Goal: Use online tool/utility: Utilize a website feature to perform a specific function

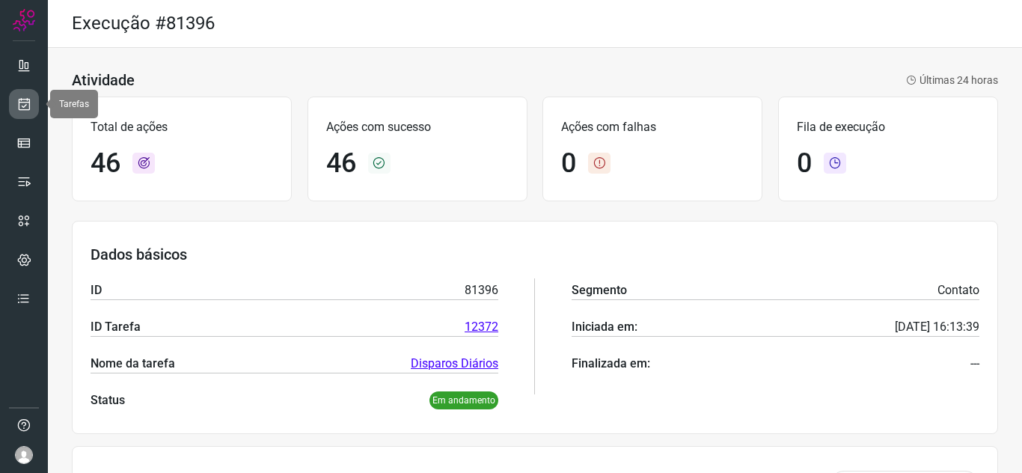
click at [22, 92] on link at bounding box center [24, 104] width 30 height 30
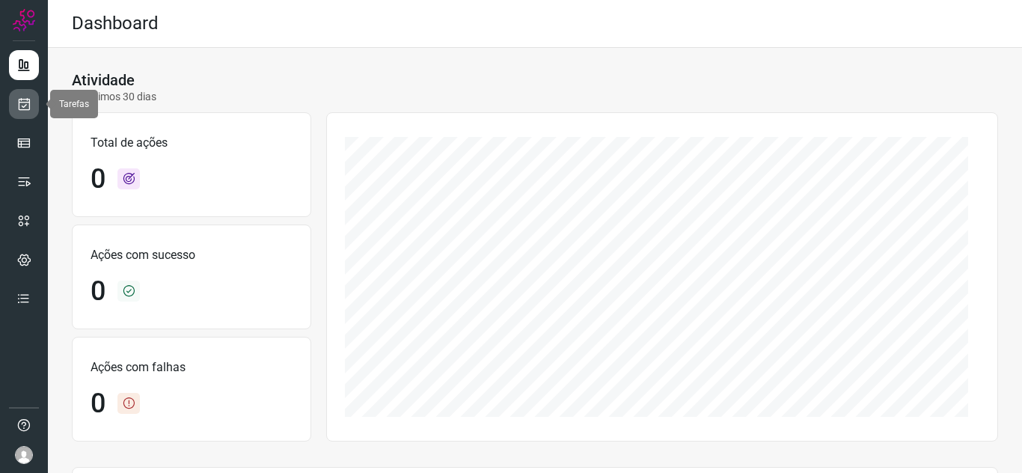
click at [34, 113] on link at bounding box center [24, 104] width 30 height 30
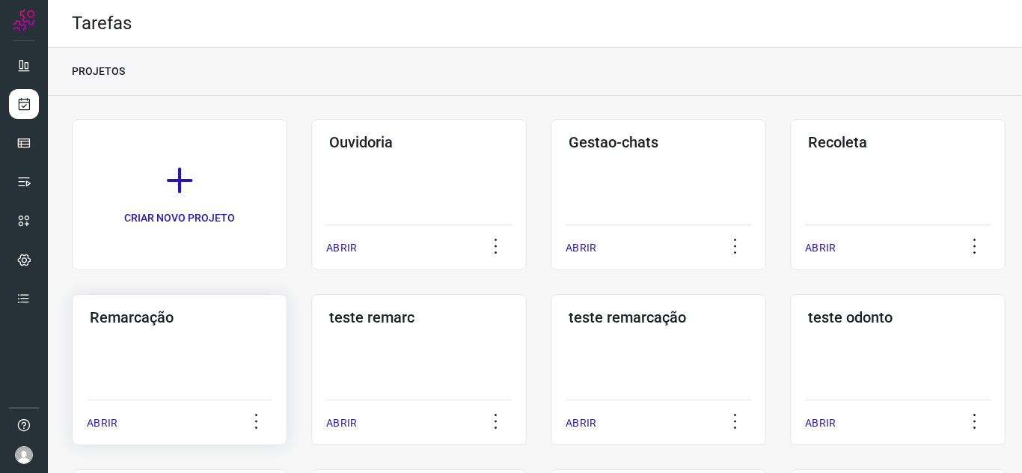
click at [311, 355] on div "Remarcação ABRIR" at bounding box center [418, 369] width 215 height 151
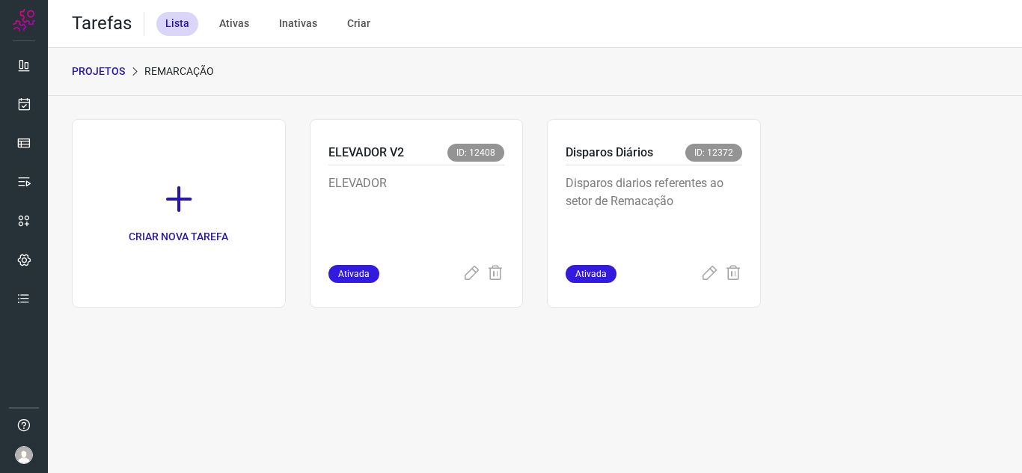
click at [664, 209] on p "Disparos diarios referentes ao setor de Remacação" at bounding box center [653, 211] width 177 height 75
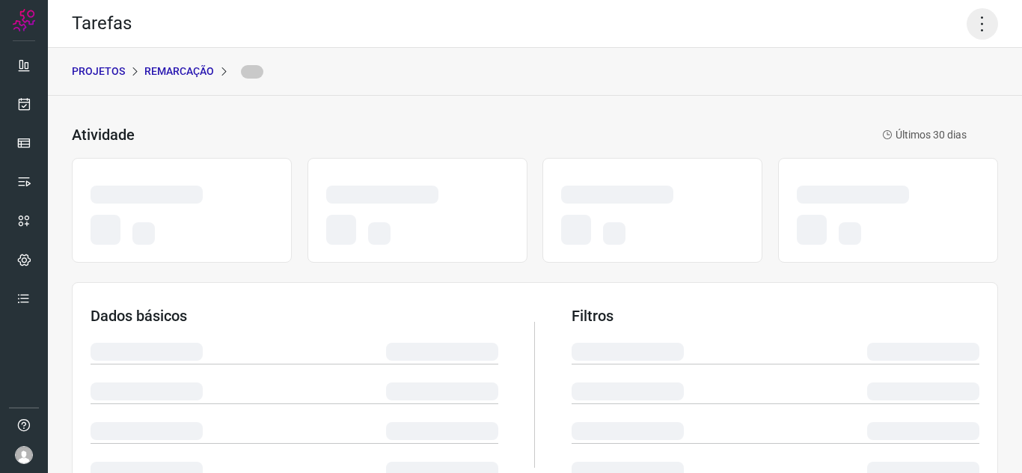
click at [970, 27] on icon at bounding box center [981, 23] width 31 height 31
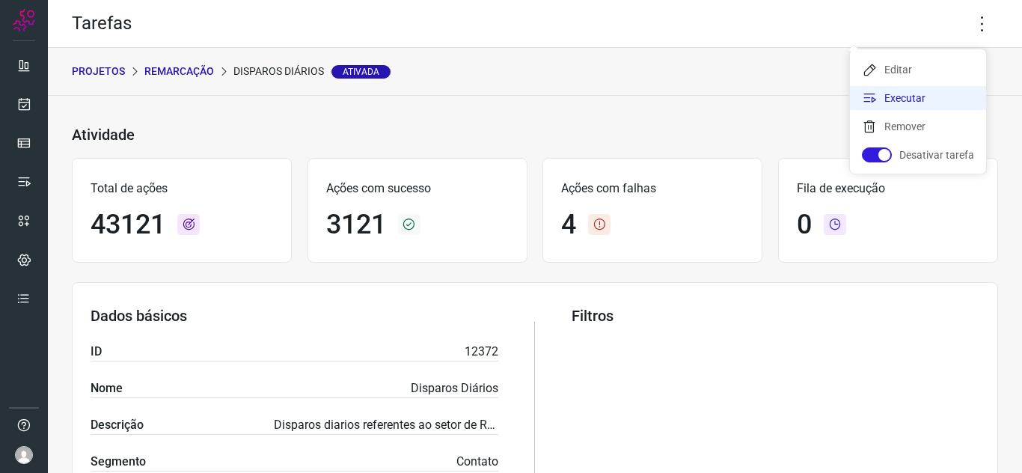
click at [919, 94] on li "Executar" at bounding box center [918, 98] width 136 height 24
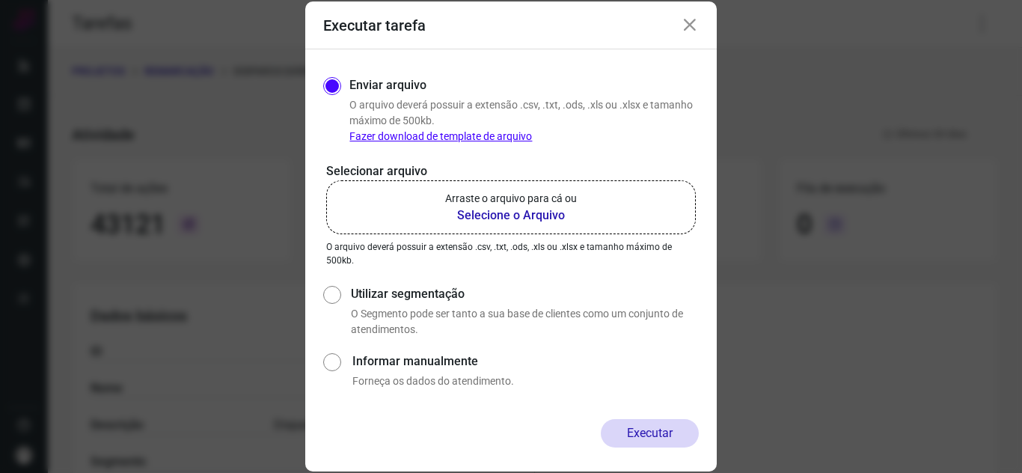
click at [603, 207] on label "Arraste o arquivo para cá ou Selecione o Arquivo" at bounding box center [510, 207] width 369 height 54
click at [0, 0] on input "Arraste o arquivo para cá ou Selecione o Arquivo" at bounding box center [0, 0] width 0 height 0
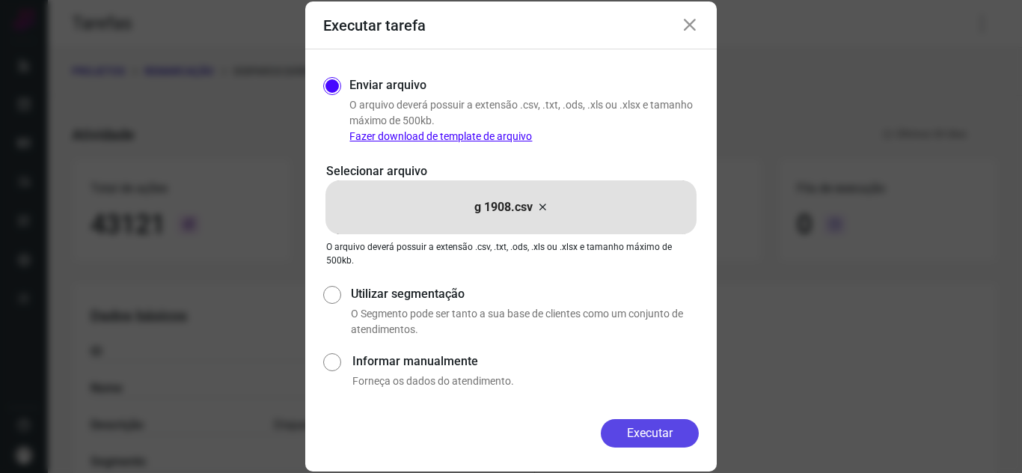
click at [631, 437] on button "Executar" at bounding box center [650, 433] width 98 height 28
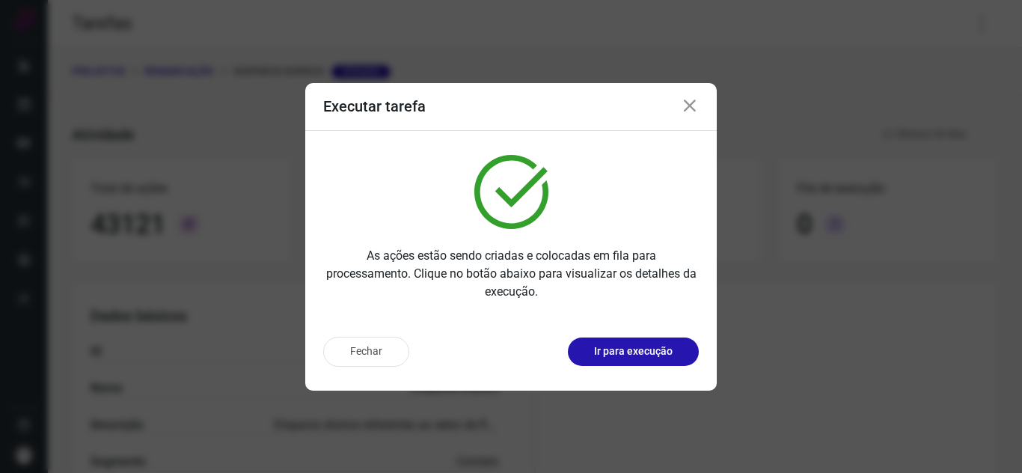
click at [607, 363] on button "Ir para execução" at bounding box center [633, 351] width 131 height 28
